Goal: Task Accomplishment & Management: Manage account settings

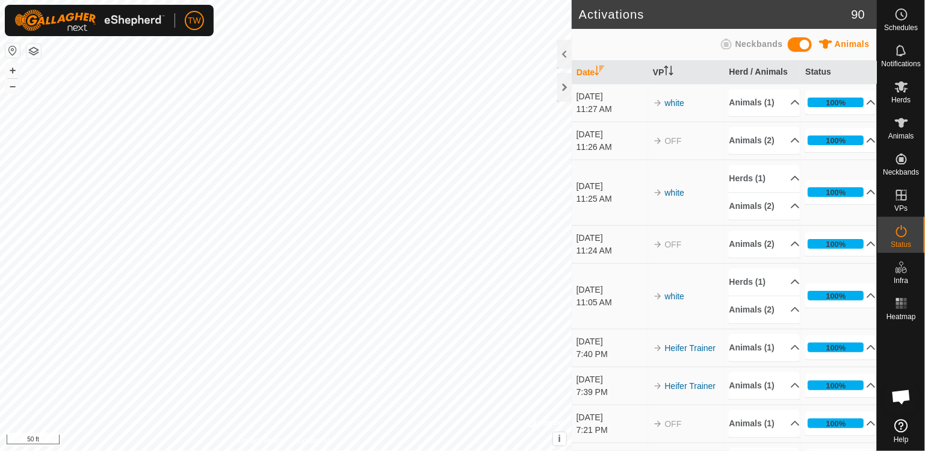
scroll to position [1096, 0]
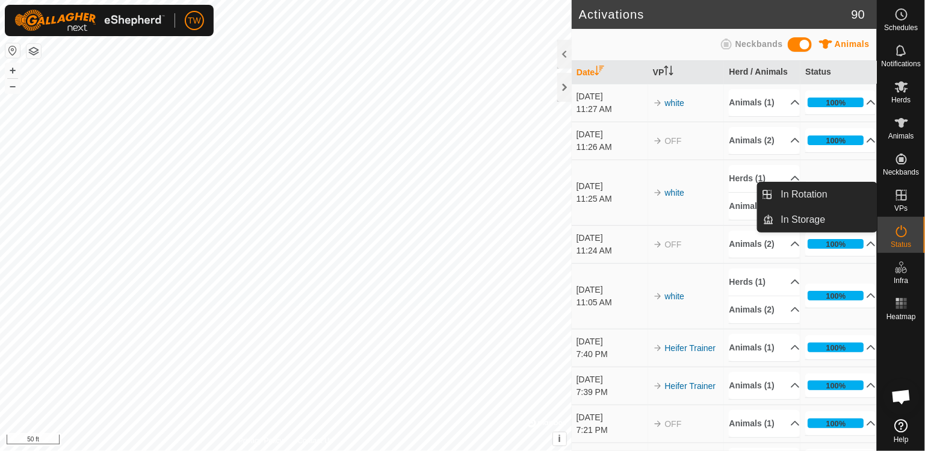
click at [905, 196] on icon at bounding box center [902, 195] width 14 height 14
click at [820, 196] on span "In Rotation" at bounding box center [804, 194] width 46 height 14
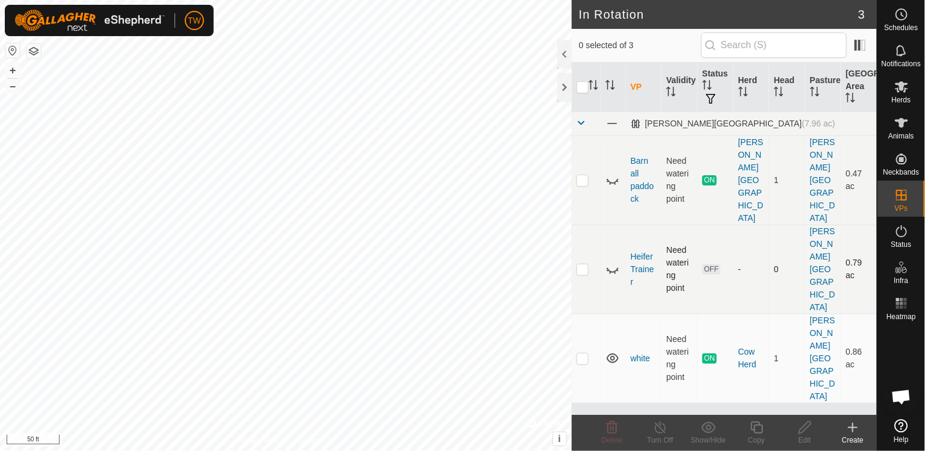
click at [584, 264] on p-checkbox at bounding box center [583, 269] width 12 height 10
click at [710, 428] on icon at bounding box center [708, 427] width 15 height 14
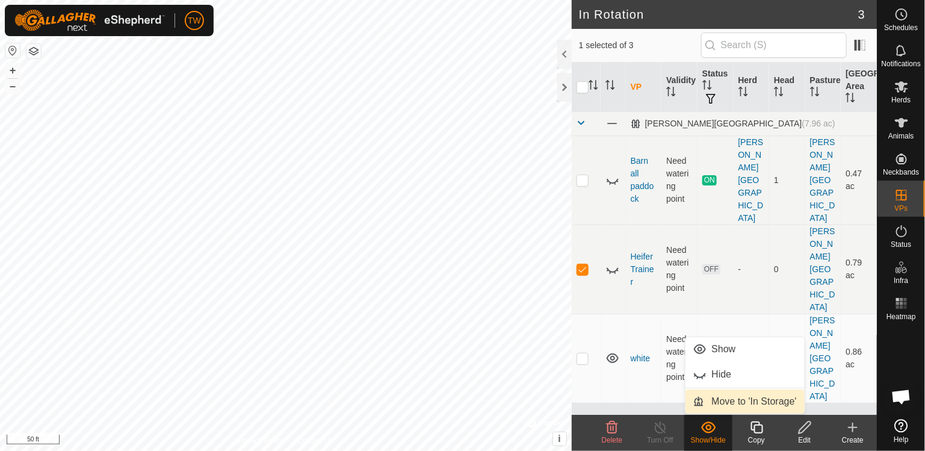
click at [719, 406] on span "Move to 'In Storage'" at bounding box center [754, 401] width 85 height 14
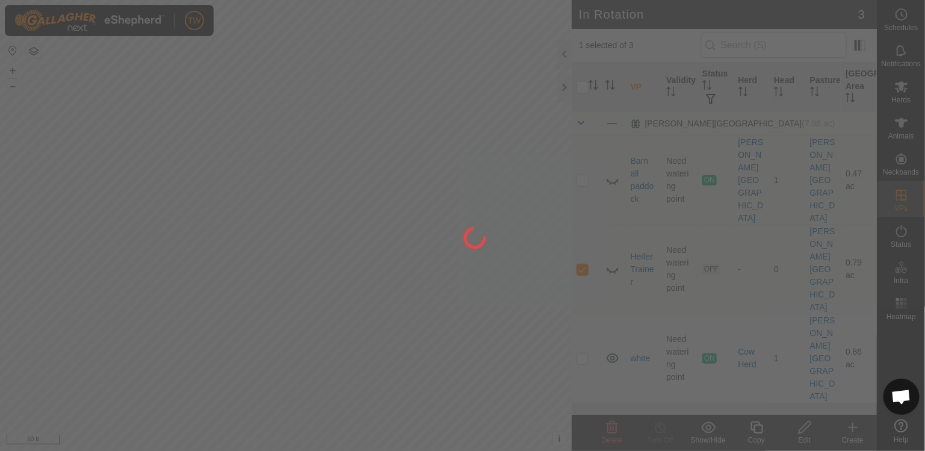
checkbox input "false"
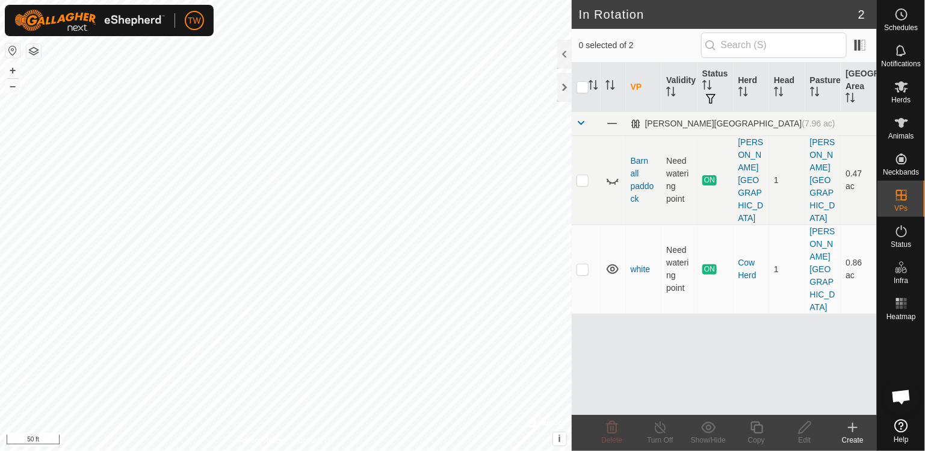
click at [852, 428] on icon at bounding box center [853, 427] width 14 height 14
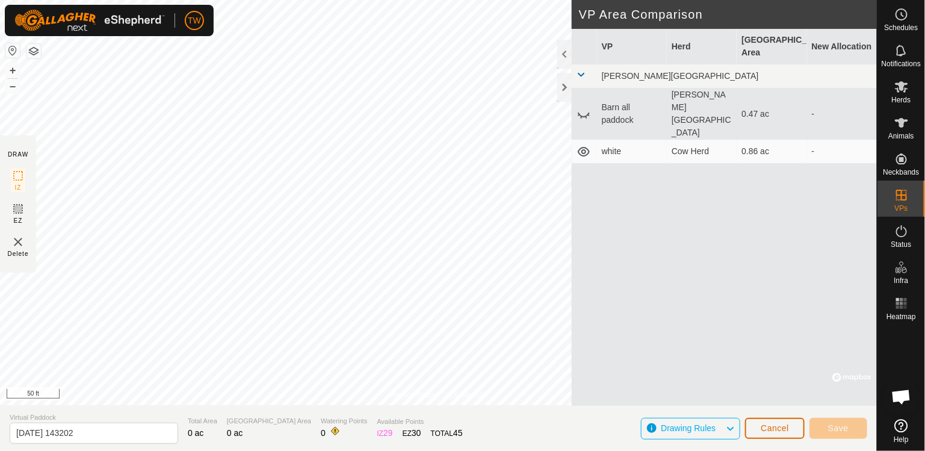
click at [781, 429] on span "Cancel" at bounding box center [775, 428] width 28 height 10
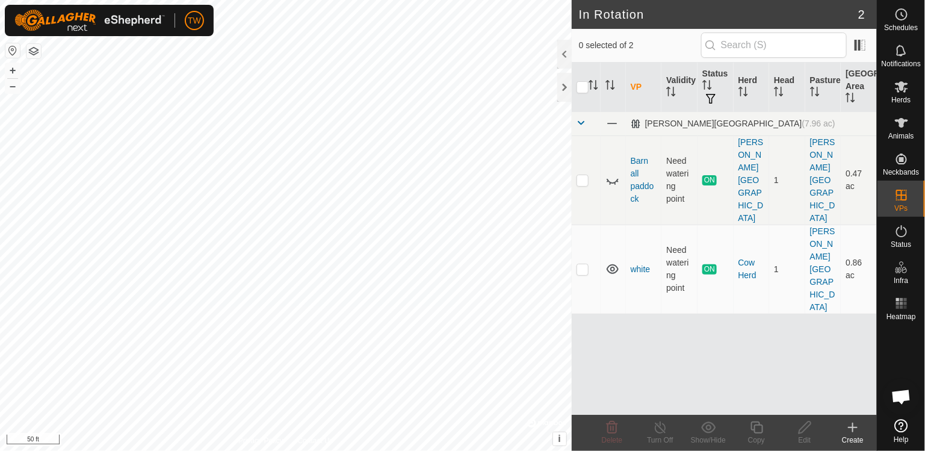
click at [853, 423] on icon at bounding box center [853, 427] width 0 height 8
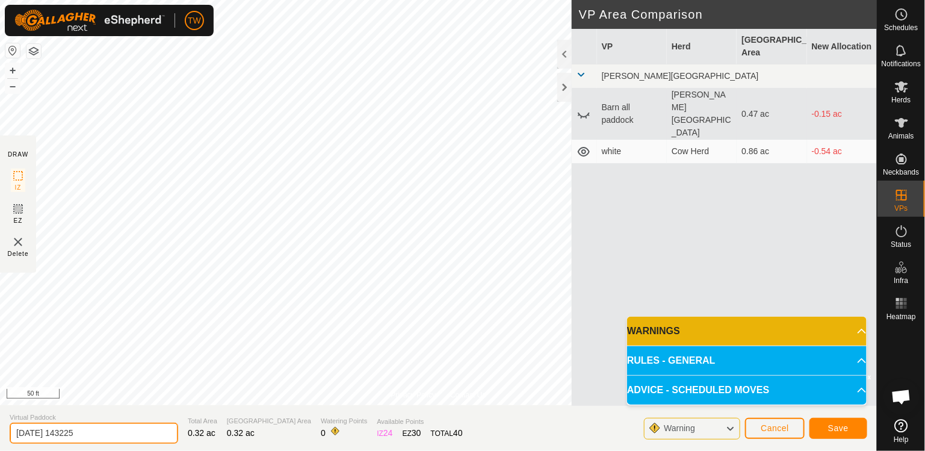
click at [111, 433] on input "[DATE] 143225" at bounding box center [94, 433] width 169 height 21
type input "2"
type input "blue"
click at [563, 90] on div at bounding box center [564, 87] width 14 height 29
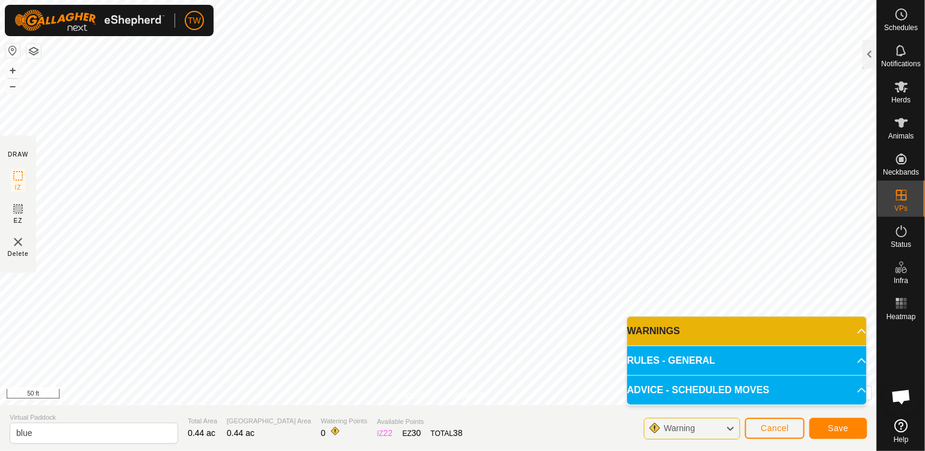
click at [757, 395] on span "ADVICE - SCHEDULED MOVES" at bounding box center [698, 390] width 142 height 14
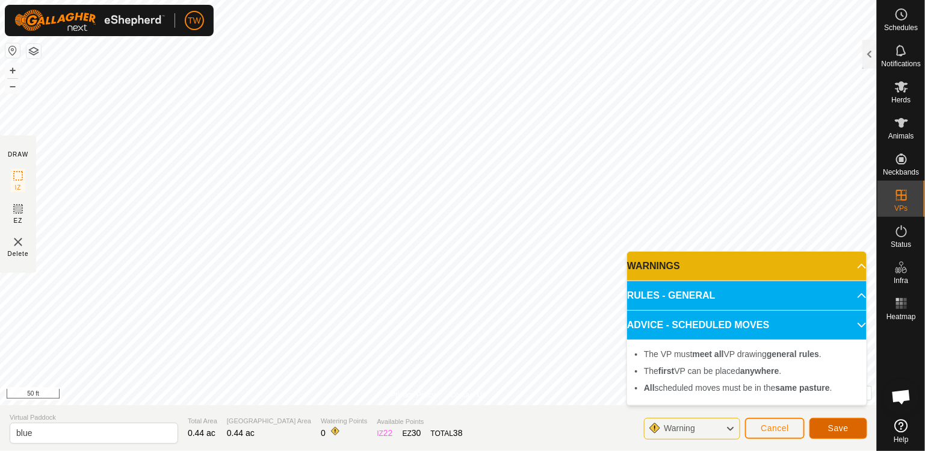
click at [820, 428] on button "Save" at bounding box center [839, 428] width 58 height 21
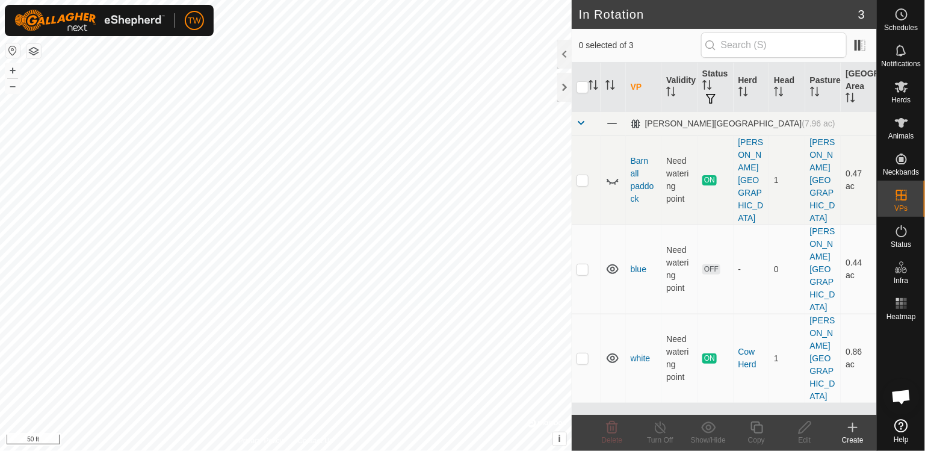
click at [855, 426] on icon at bounding box center [853, 427] width 14 height 14
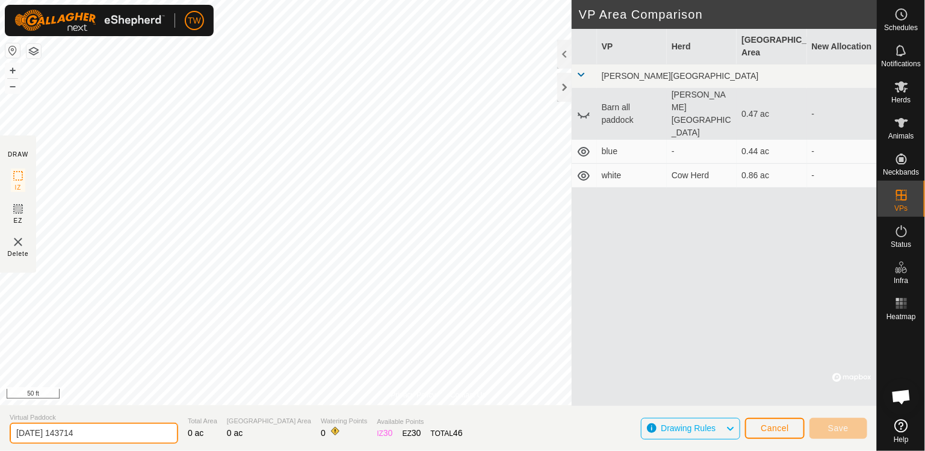
drag, startPoint x: 96, startPoint y: 437, endPoint x: 0, endPoint y: 464, distance: 100.1
click at [0, 450] on html "TW Schedules Notifications Herds Animals Neckbands VPs Status Infra Heatmap Hel…" at bounding box center [462, 225] width 925 height 451
type input "red"
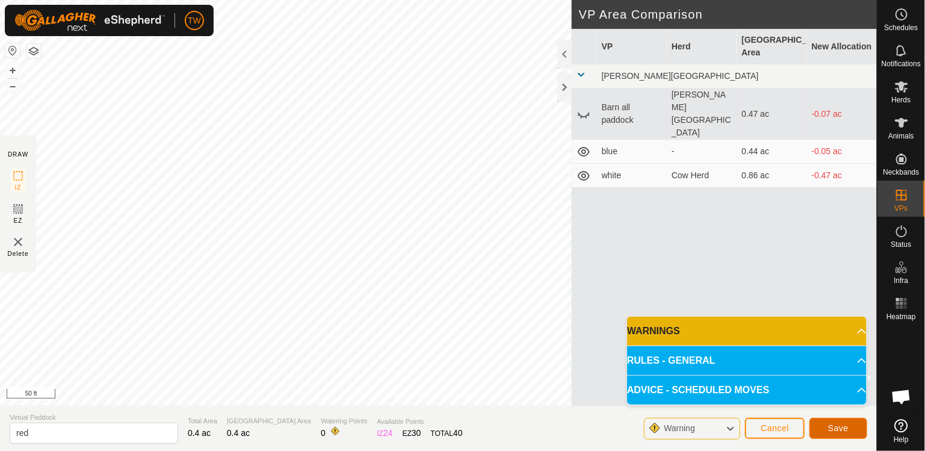
click at [836, 424] on span "Save" at bounding box center [838, 428] width 20 height 10
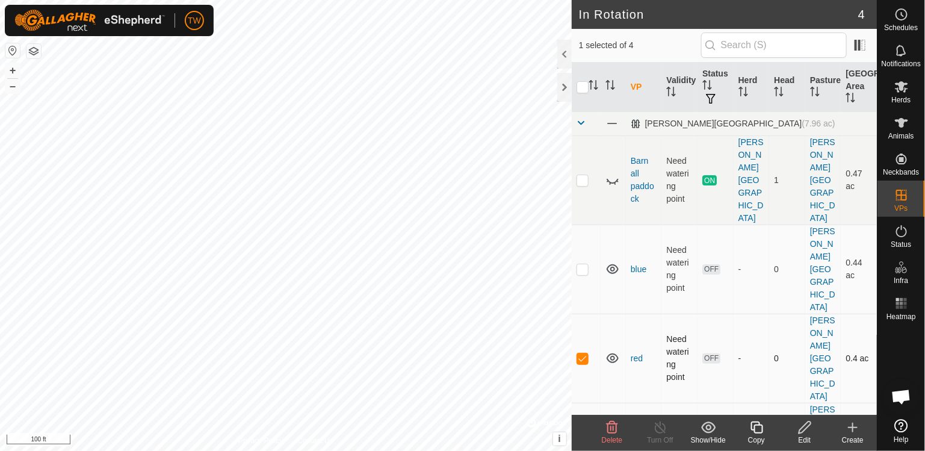
click at [585, 353] on p-checkbox at bounding box center [583, 358] width 12 height 10
checkbox input "false"
click at [635, 86] on th "VP" at bounding box center [644, 87] width 36 height 49
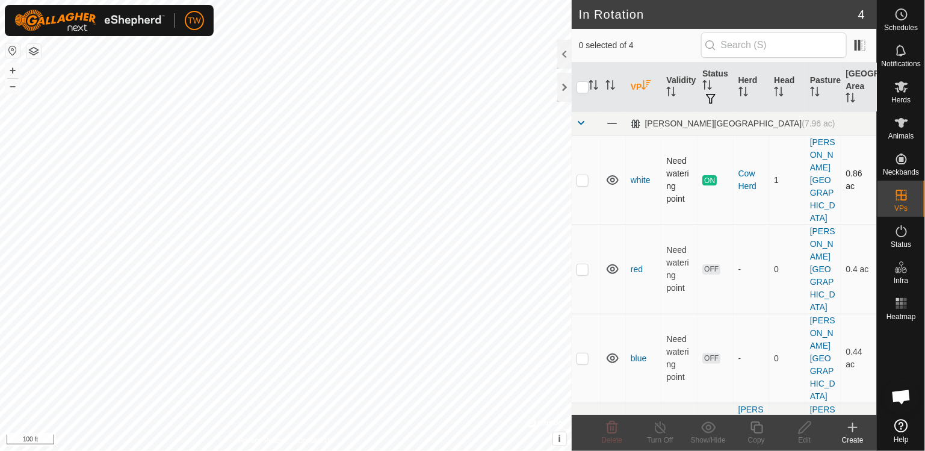
checkbox input "true"
checkbox input "false"
checkbox input "true"
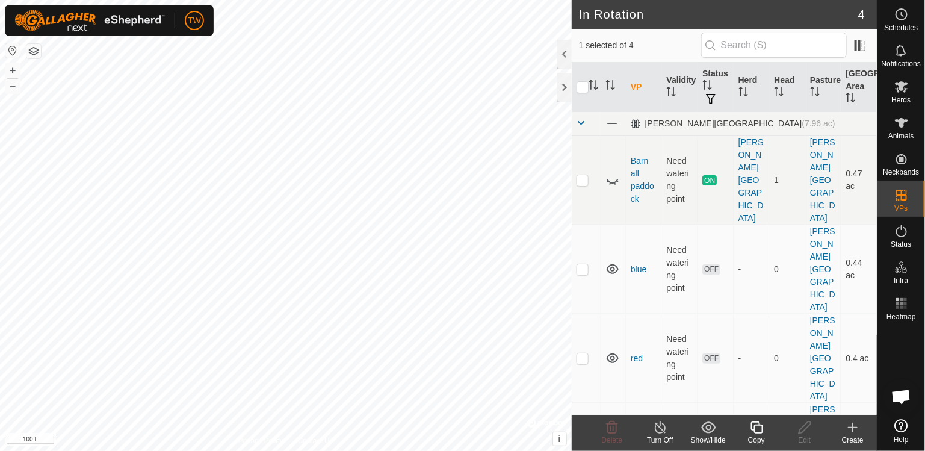
click at [643, 442] on link "white" at bounding box center [641, 447] width 20 height 10
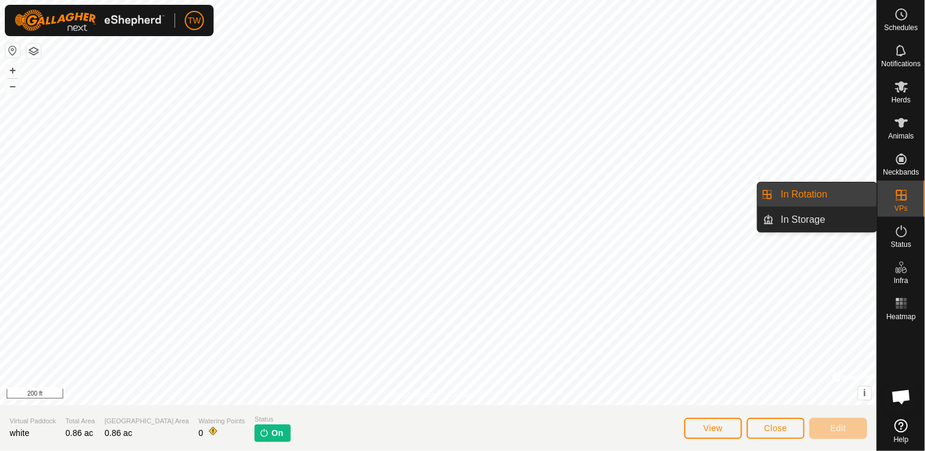
click at [903, 209] on span "VPs" at bounding box center [901, 208] width 13 height 7
click at [778, 197] on link "In Rotation" at bounding box center [825, 194] width 103 height 24
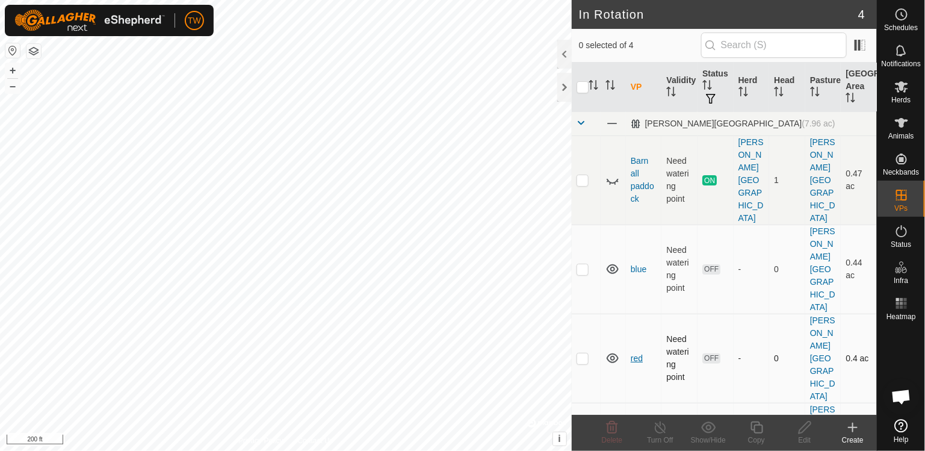
checkbox input "true"
click at [813, 435] on div "Edit" at bounding box center [805, 440] width 48 height 11
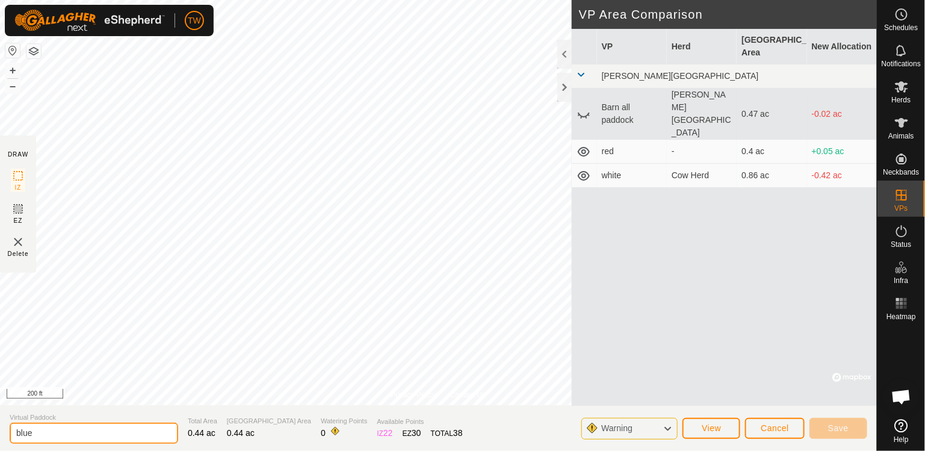
click at [41, 436] on input "blue" at bounding box center [94, 433] width 169 height 21
type input "b"
type input "B"
click at [33, 433] on input "B" at bounding box center [94, 433] width 169 height 21
type input "2"
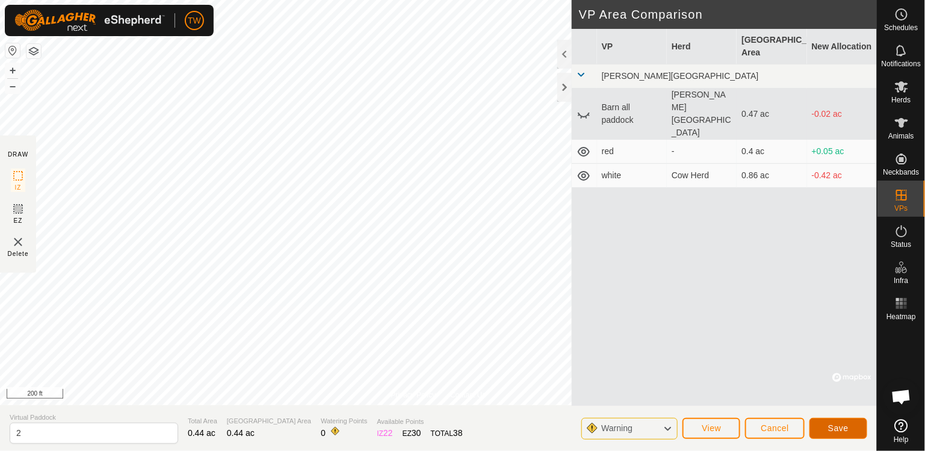
click at [845, 436] on button "Save" at bounding box center [839, 428] width 58 height 21
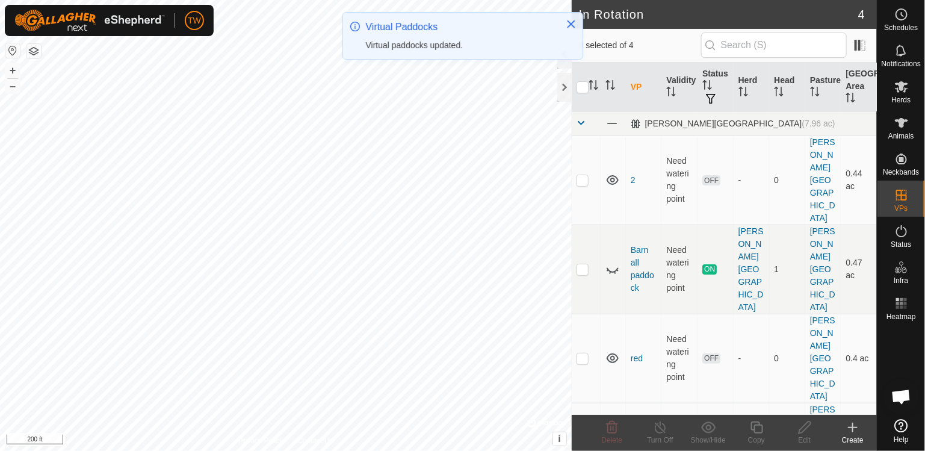
checkbox input "true"
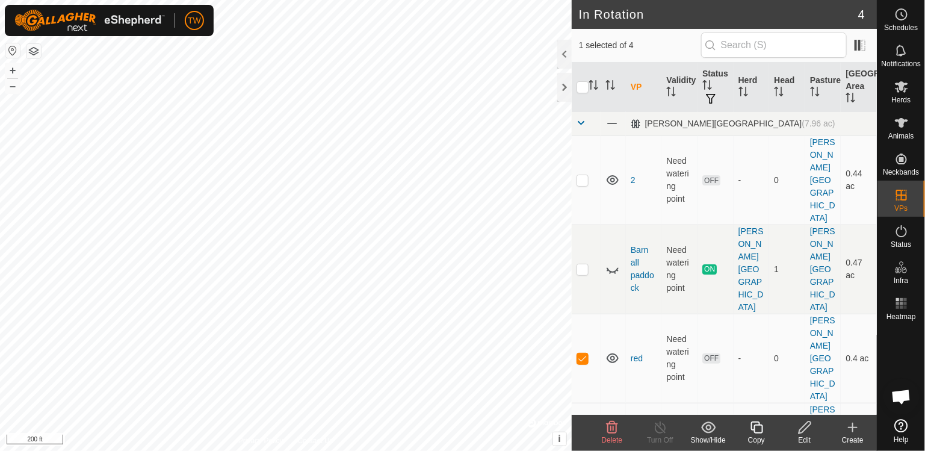
click at [810, 429] on icon at bounding box center [805, 427] width 15 height 14
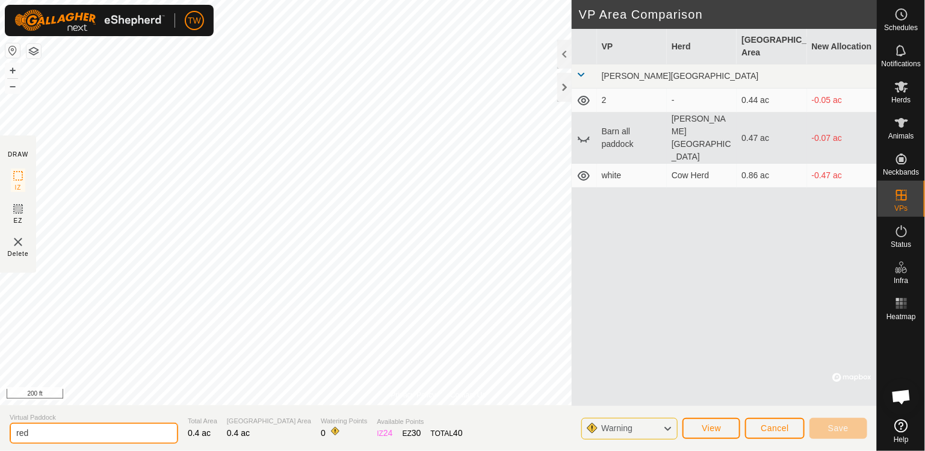
click at [55, 427] on input "red" at bounding box center [94, 433] width 169 height 21
type input "r"
type input "3"
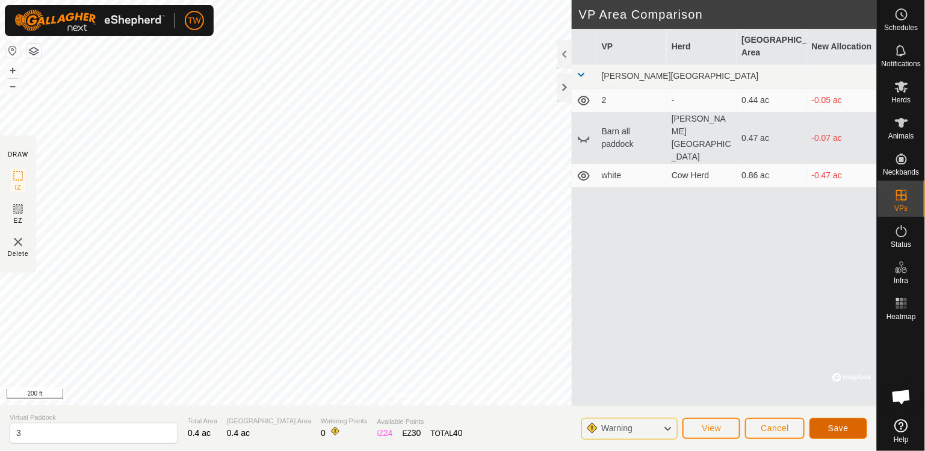
click at [836, 433] on button "Save" at bounding box center [839, 428] width 58 height 21
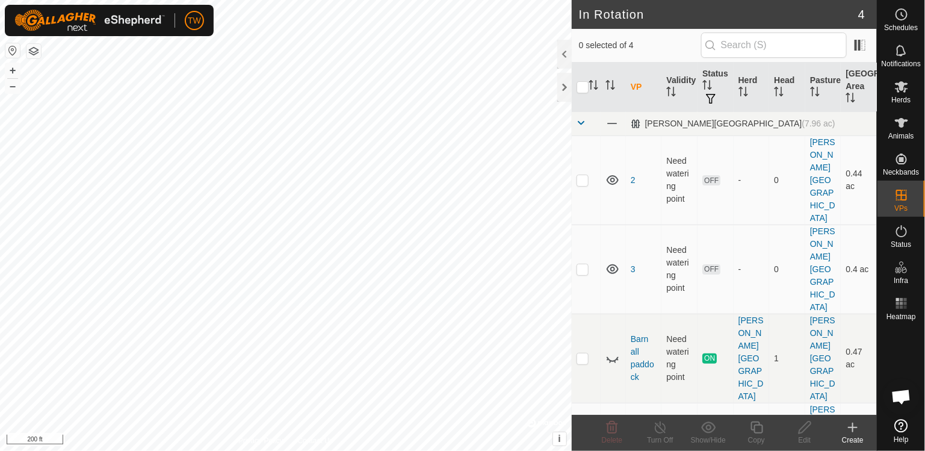
click at [645, 442] on link "white" at bounding box center [641, 447] width 20 height 10
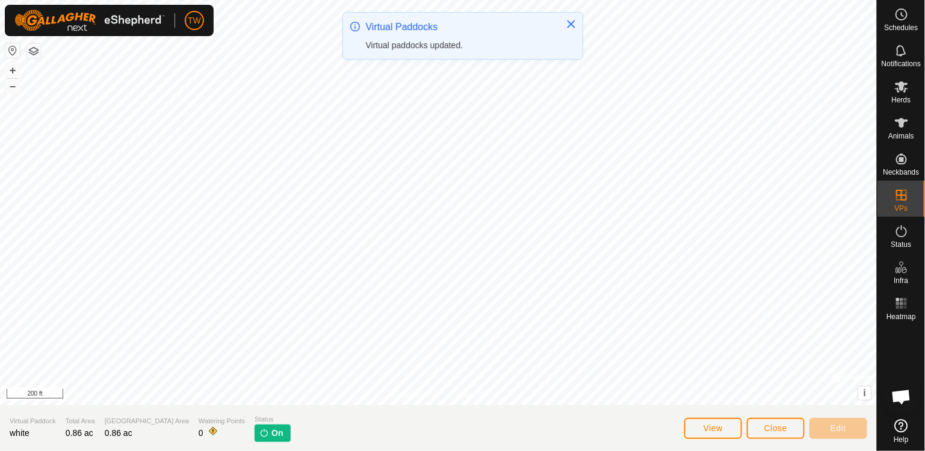
click at [39, 430] on div "Virtual Paddock white" at bounding box center [33, 428] width 46 height 25
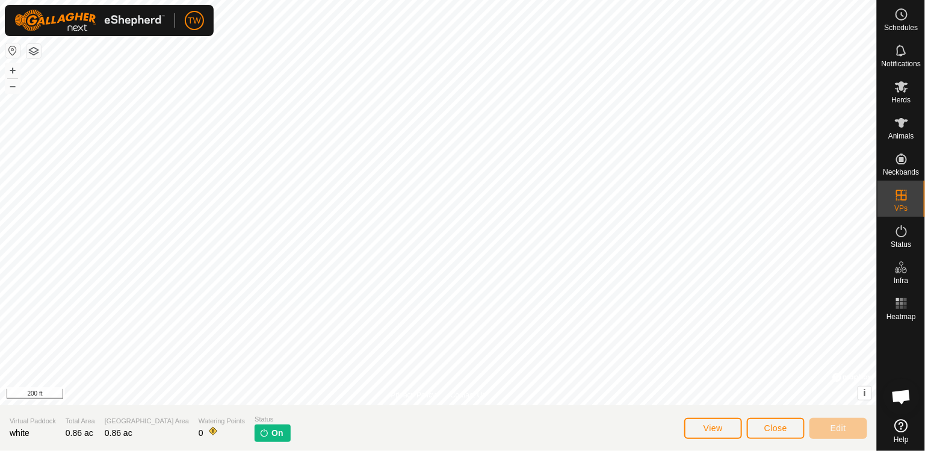
scroll to position [809, 0]
